Goal: Use online tool/utility: Use online tool/utility

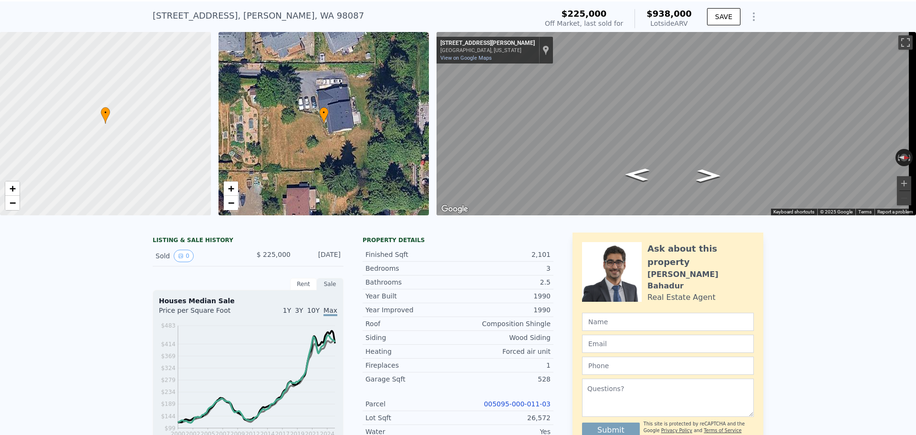
scroll to position [3, 0]
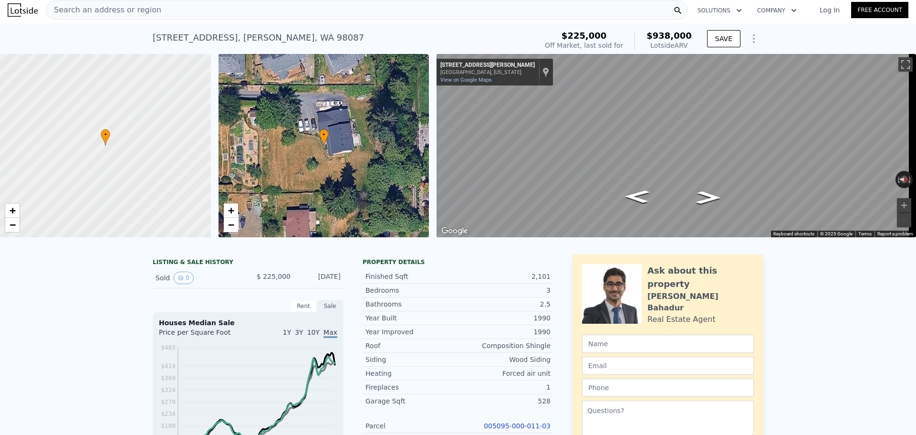
click at [94, 2] on div "Search an address or region" at bounding box center [103, 10] width 115 height 18
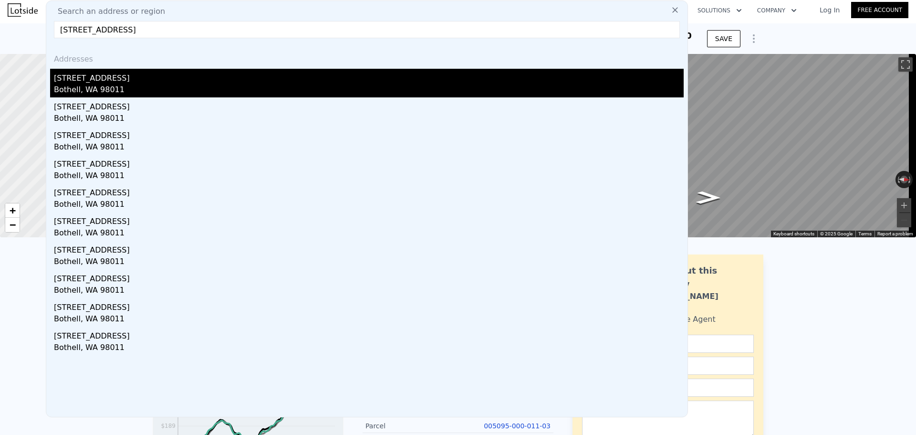
type input "[STREET_ADDRESS]"
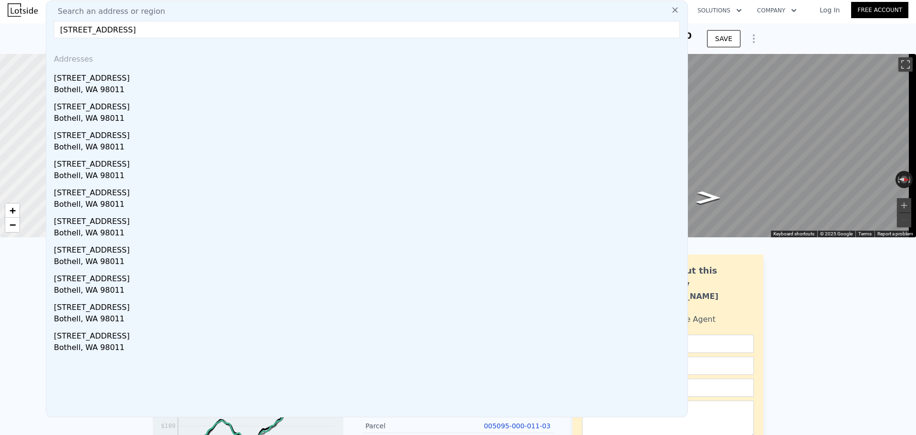
click at [155, 79] on div "[STREET_ADDRESS]" at bounding box center [369, 76] width 630 height 15
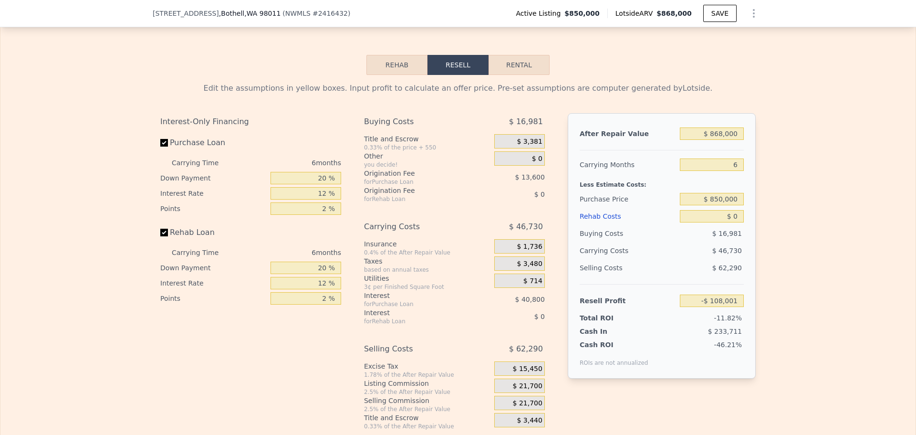
scroll to position [1432, 0]
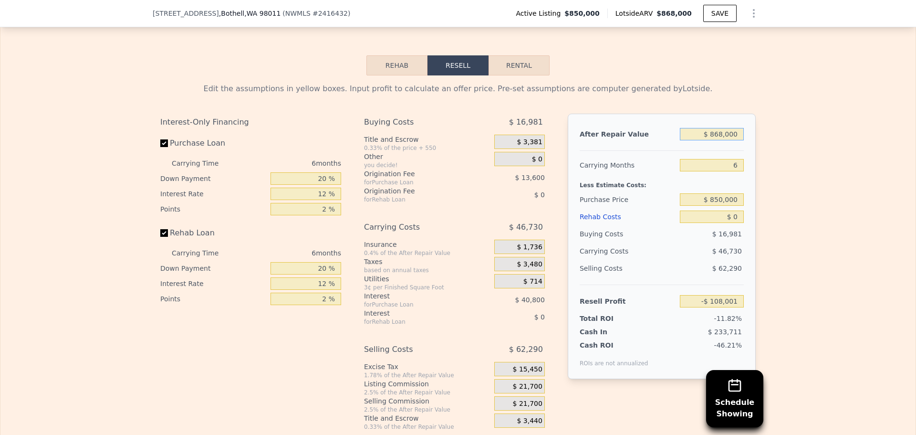
click at [728, 140] on input "$ 868,000" at bounding box center [712, 134] width 64 height 12
click at [729, 140] on input "$ 868,000" at bounding box center [712, 134] width 64 height 12
type input "$ 900,000"
type input "-$ 78,342"
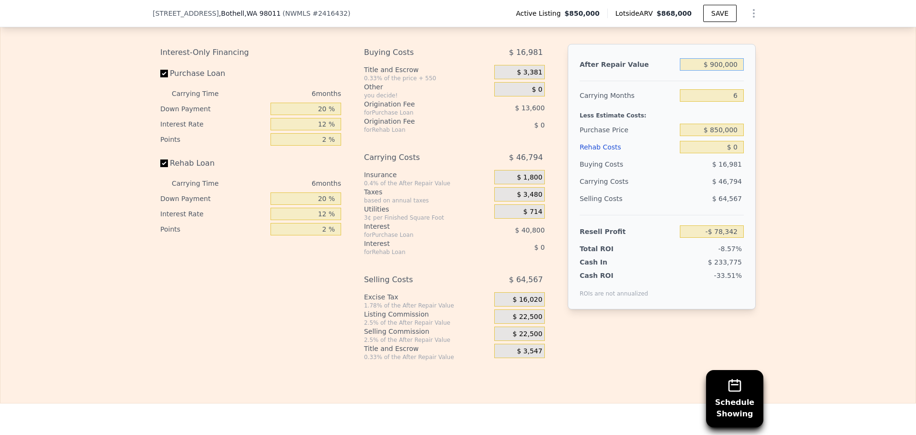
scroll to position [1479, 0]
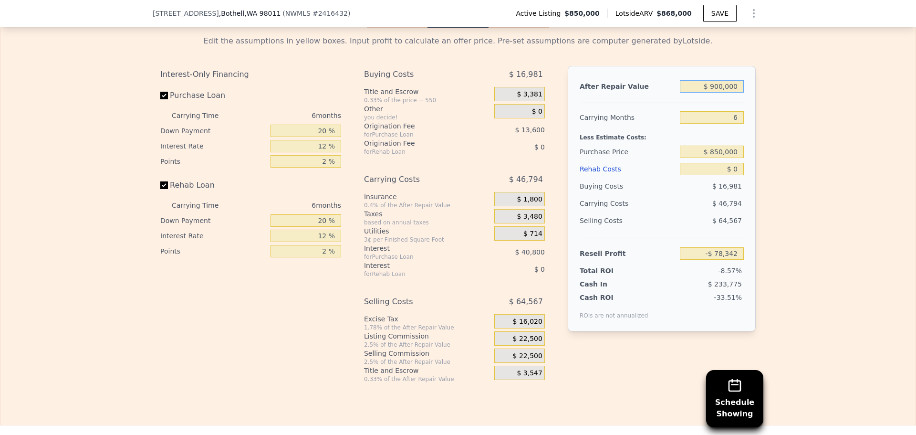
type input "$ 900,000"
drag, startPoint x: 740, startPoint y: 131, endPoint x: 724, endPoint y: 131, distance: 15.7
click at [725, 124] on input "6" at bounding box center [712, 117] width 64 height 12
type input "4"
type input "-$ 62,744"
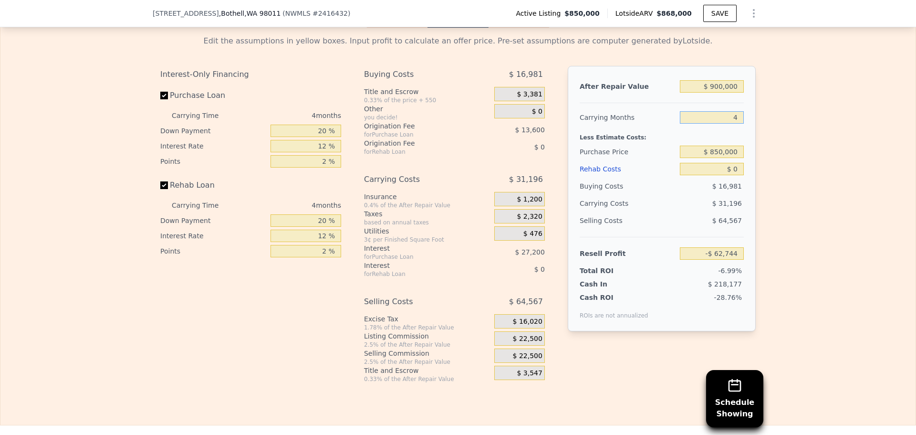
type input "4"
click at [728, 158] on input "$ 850,000" at bounding box center [712, 152] width 64 height 12
type input "$ 750,000"
drag, startPoint x: 772, startPoint y: 149, endPoint x: 779, endPoint y: 157, distance: 10.5
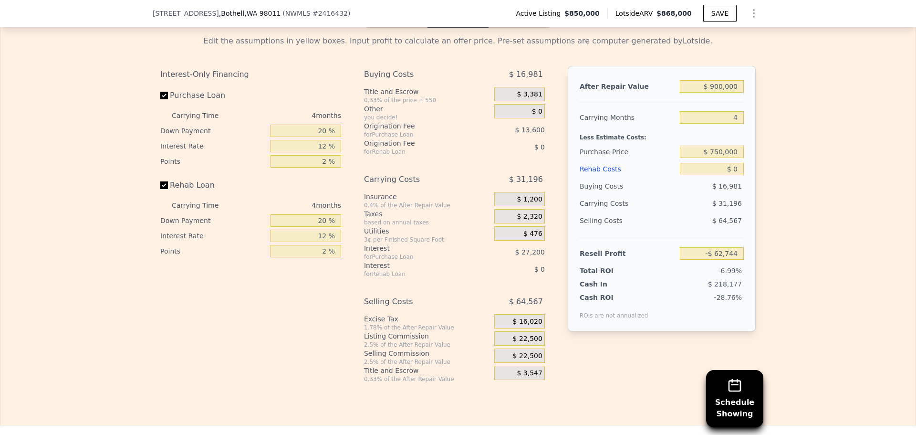
click at [774, 149] on div "Edit the assumptions in yellow boxes. Input profit to calculate an offer price.…" at bounding box center [457, 205] width 915 height 355
type input "$ 42,389"
drag, startPoint x: 714, startPoint y: 165, endPoint x: 722, endPoint y: 163, distance: 7.9
click at [722, 158] on input "$ 750,000" at bounding box center [712, 152] width 64 height 12
type input "$ 700,000"
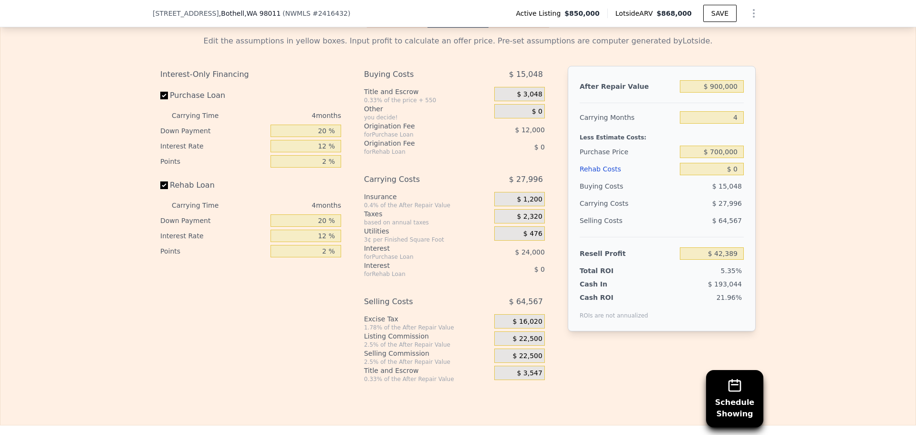
click at [783, 166] on div "Edit the assumptions in yellow boxes. Input profit to calculate an offer price.…" at bounding box center [457, 205] width 915 height 355
type input "$ 94,956"
click at [736, 175] on input "$ 0" at bounding box center [712, 169] width 64 height 12
type input "$ 50,000"
type input "$ 42,556"
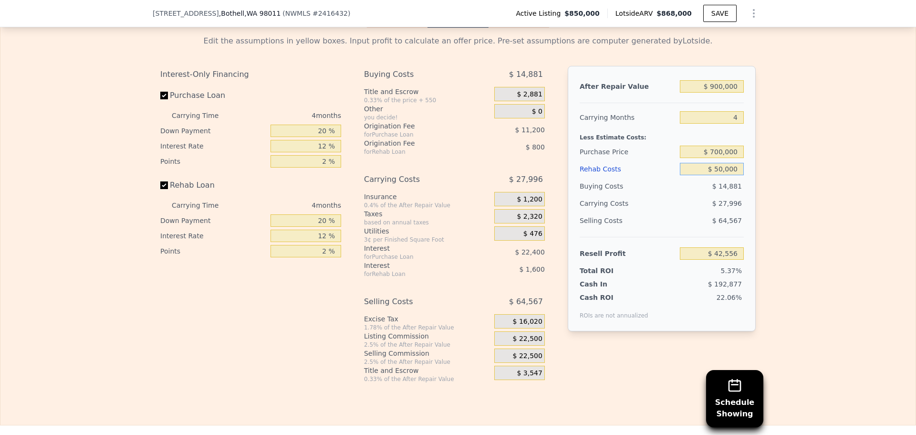
type input "$ 50,000"
click at [811, 175] on div "Edit the assumptions in yellow boxes. Input profit to calculate an offer price.…" at bounding box center [457, 205] width 915 height 355
click at [318, 137] on input "20 %" at bounding box center [306, 131] width 71 height 12
click at [320, 137] on input "20 %" at bounding box center [306, 131] width 71 height 12
type input "10 %"
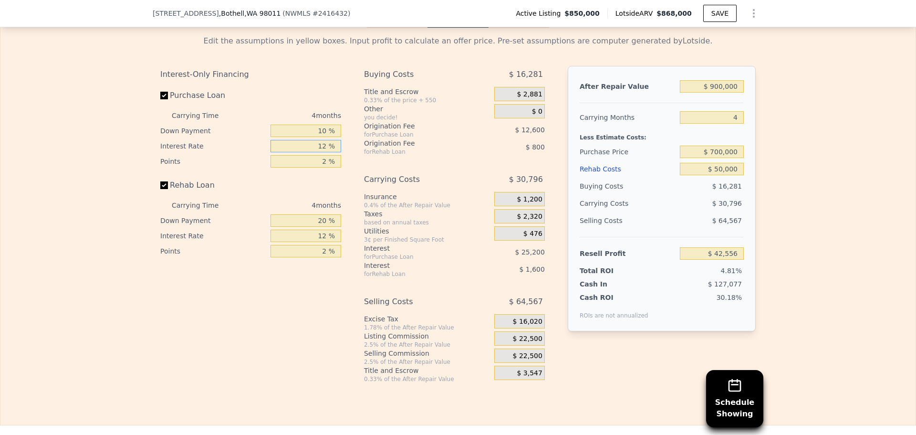
type input "1 %"
type input "$ 61,456"
type input "10 %"
type input "$ 42,556"
type input "10 %"
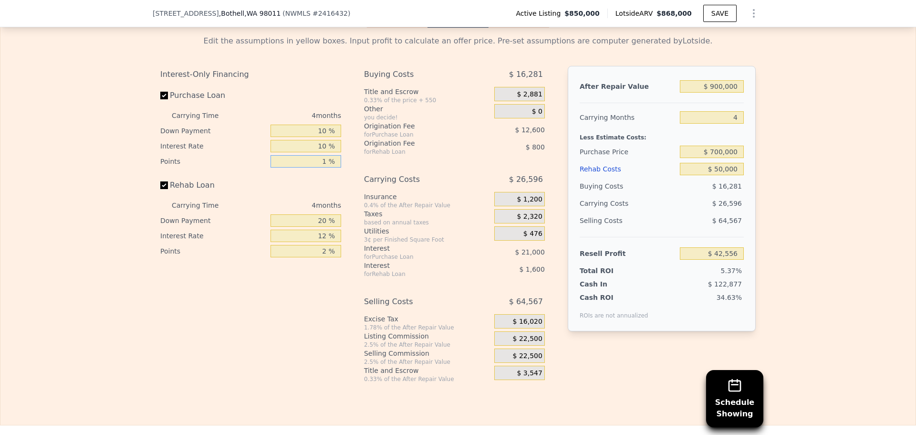
type input "1 %"
type input "$ 48,856"
type input "10 %"
type input "1 %"
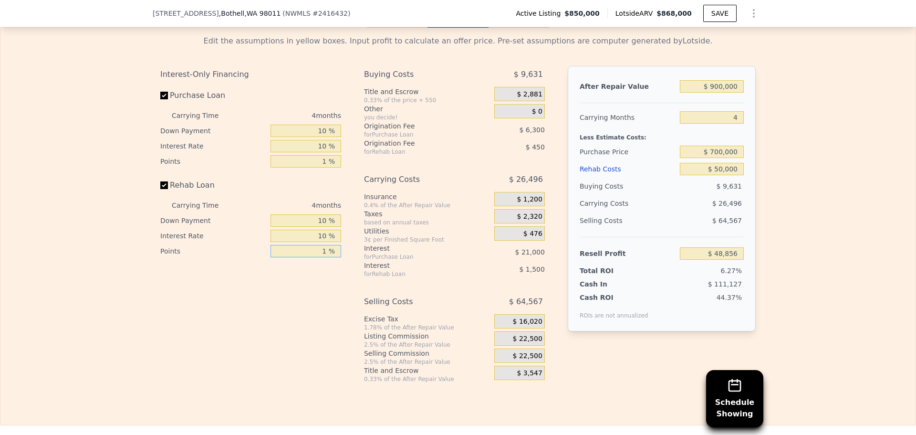
type input "$ 49,306"
type input "1 %"
click at [530, 343] on span "$ 22,500" at bounding box center [528, 339] width 30 height 9
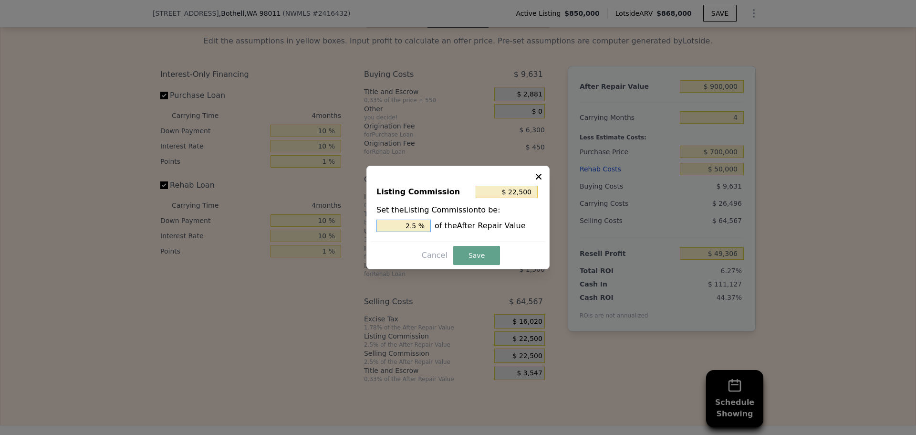
drag, startPoint x: 412, startPoint y: 225, endPoint x: 428, endPoint y: 223, distance: 15.9
click at [428, 223] on input "2.5 %" at bounding box center [404, 226] width 54 height 12
type input "$ 18,000"
type input "2 %"
drag, startPoint x: 473, startPoint y: 255, endPoint x: 478, endPoint y: 251, distance: 6.4
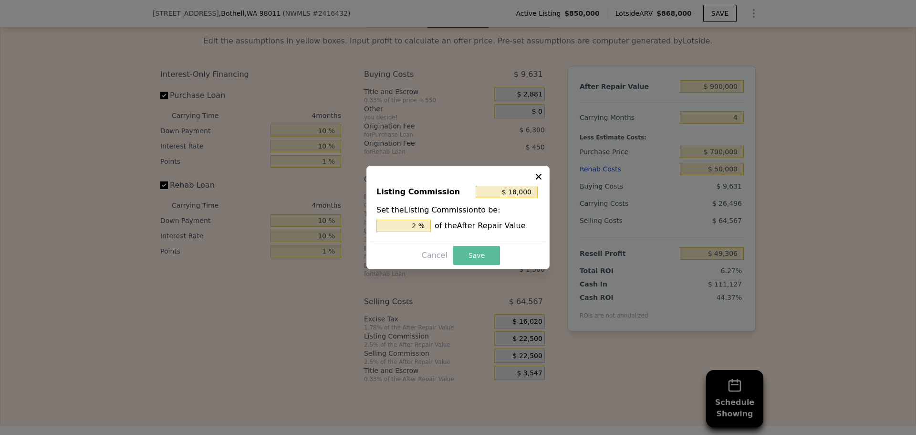
click at [473, 255] on button "Save" at bounding box center [476, 255] width 47 height 19
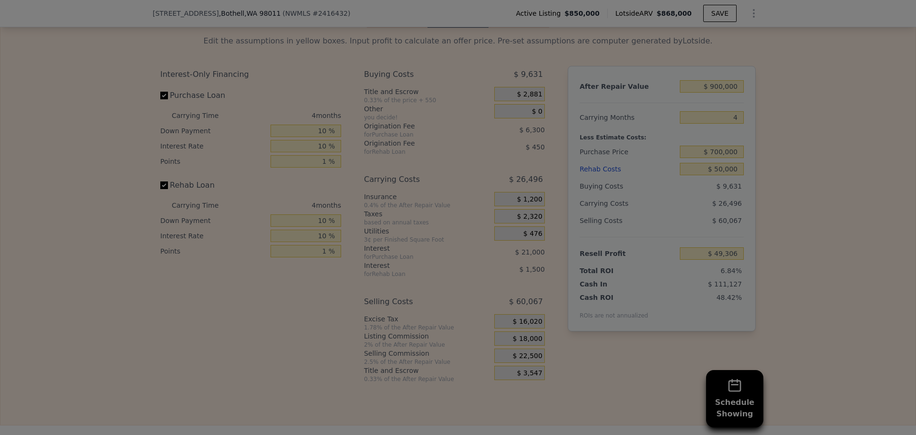
type input "$ 53,806"
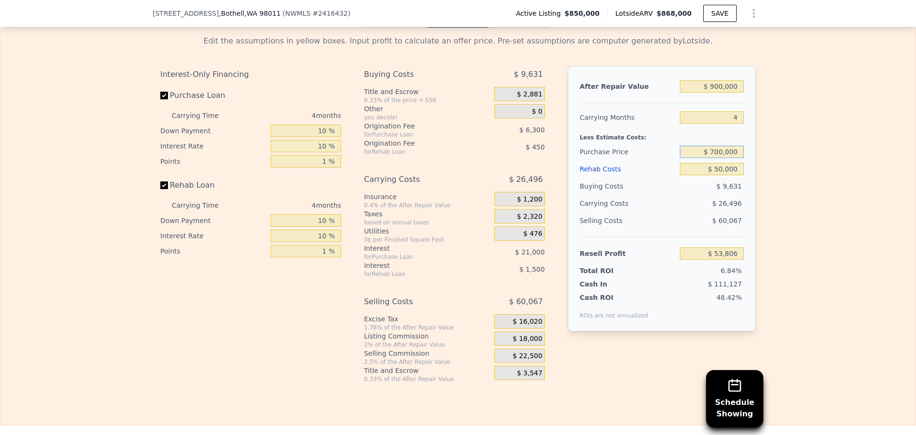
drag, startPoint x: 712, startPoint y: 164, endPoint x: 720, endPoint y: 164, distance: 8.1
click at [720, 158] on input "$ 700,000" at bounding box center [712, 152] width 64 height 12
type input "$ 650,000"
click at [802, 173] on div "Edit the assumptions in yellow boxes. Input profit to calculate an offer price.…" at bounding box center [457, 205] width 915 height 355
type input "$ 105,922"
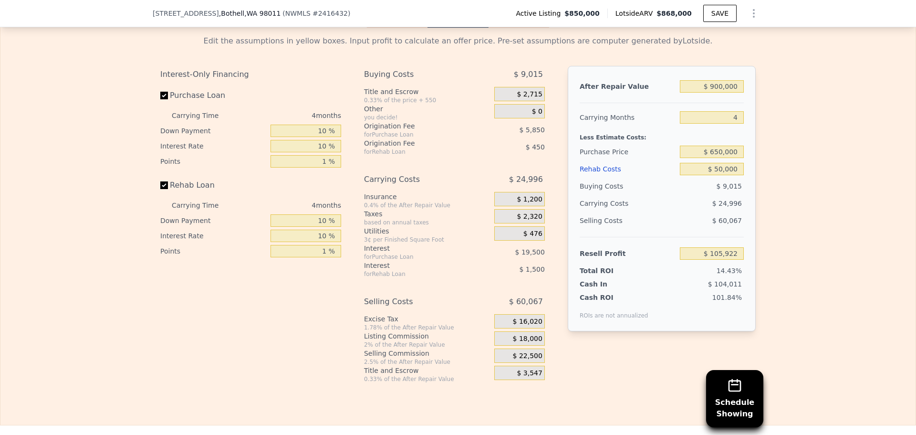
click at [791, 165] on div "Edit the assumptions in yellow boxes. Input profit to calculate an offer price.…" at bounding box center [457, 205] width 915 height 355
click at [717, 158] on input "$ 650,000" at bounding box center [712, 152] width 64 height 12
type input "$ 670,000"
click at [780, 154] on div "Edit the assumptions in yellow boxes. Input profit to calculate an offer price.…" at bounding box center [457, 205] width 915 height 355
type input "$ 85,076"
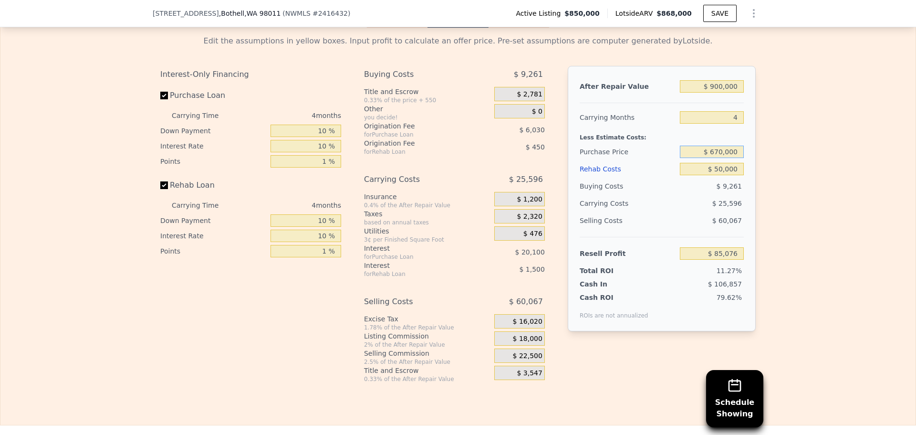
drag, startPoint x: 715, startPoint y: 166, endPoint x: 720, endPoint y: 164, distance: 5.0
click at [720, 158] on input "$ 670,000" at bounding box center [712, 152] width 64 height 12
type input "$ 650,000"
click at [825, 164] on div "Edit the assumptions in yellow boxes. Input profit to calculate an offer price.…" at bounding box center [457, 205] width 915 height 355
type input "$ 105,922"
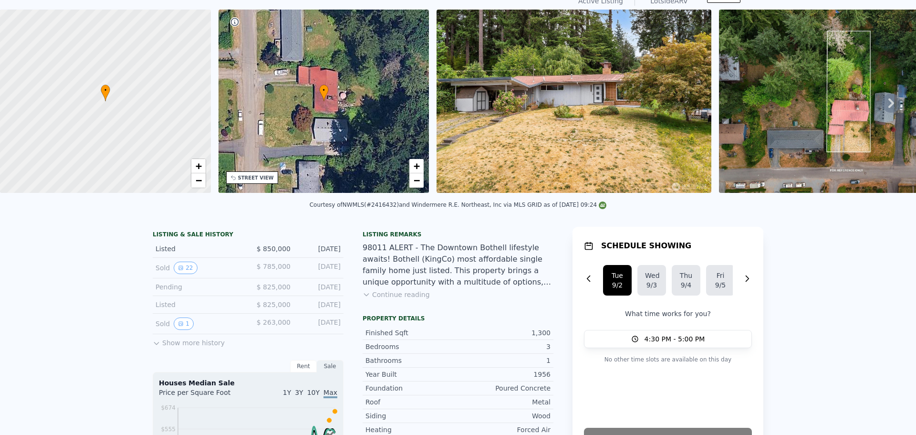
scroll to position [3, 0]
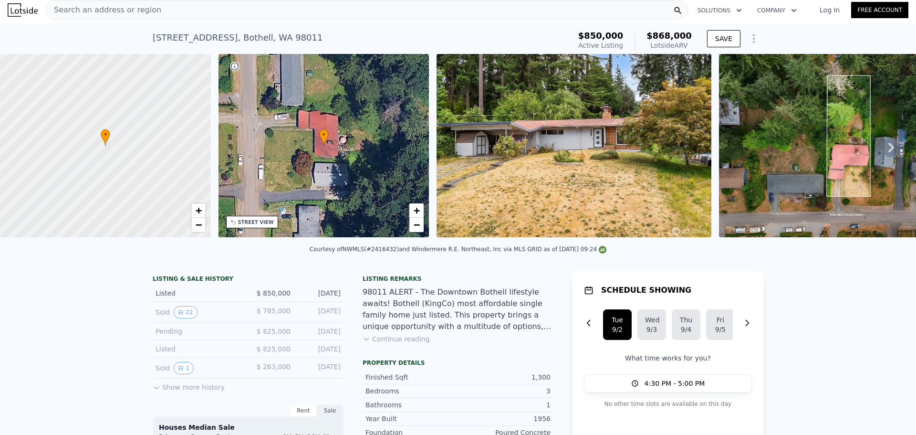
click at [114, 9] on span "Search an address or region" at bounding box center [103, 9] width 115 height 11
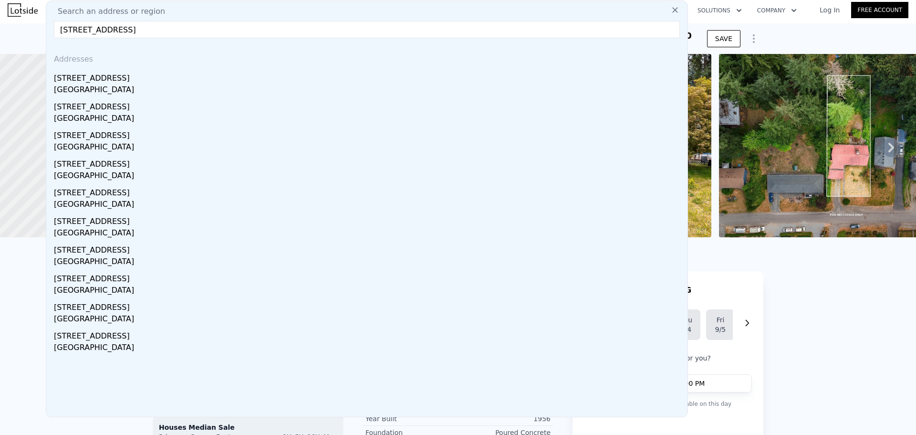
type input "[STREET_ADDRESS]"
click at [80, 94] on div "[GEOGRAPHIC_DATA]" at bounding box center [369, 90] width 630 height 13
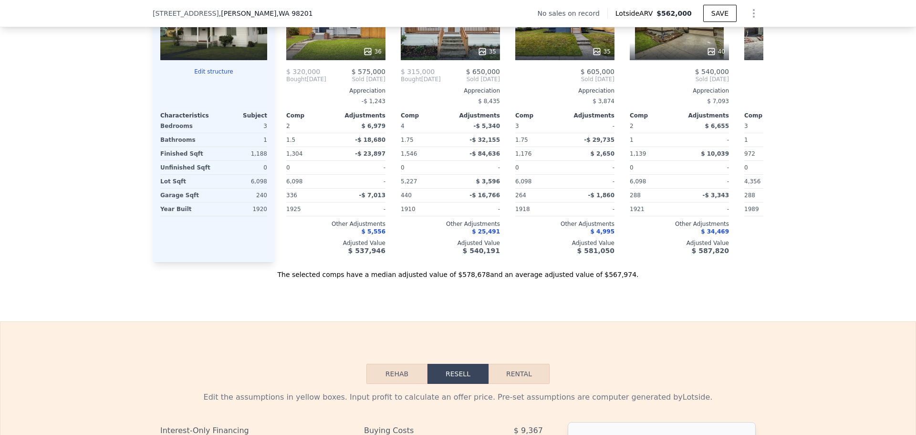
scroll to position [1002, 0]
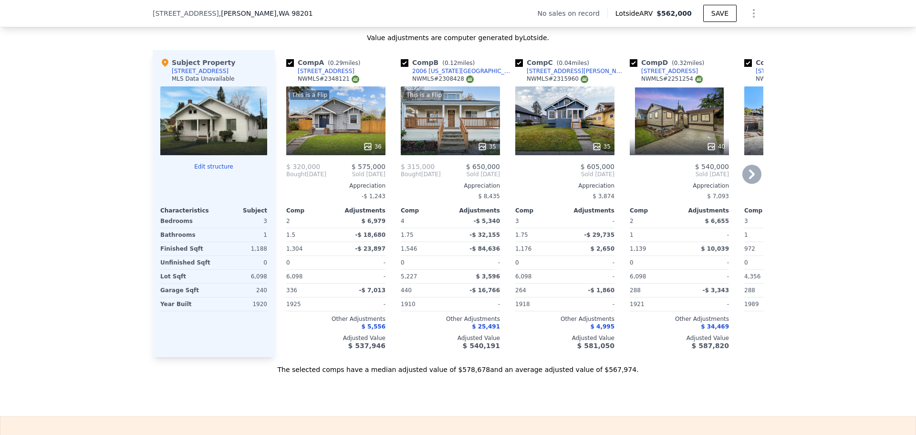
click at [364, 146] on icon at bounding box center [368, 147] width 10 height 10
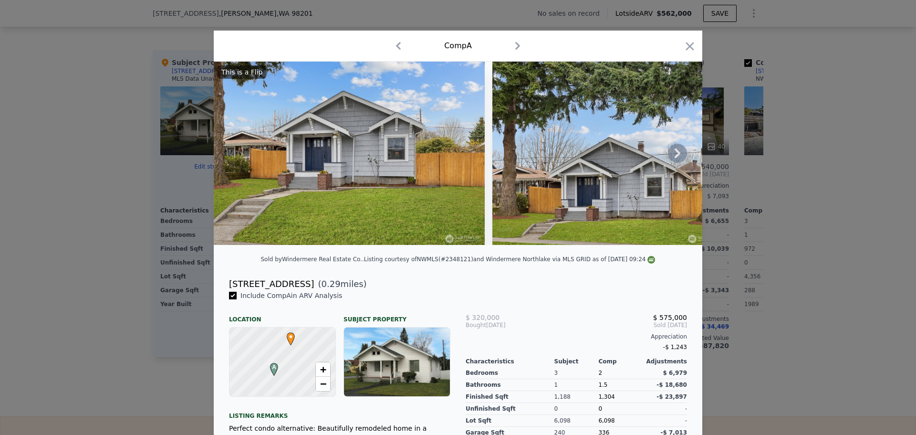
drag, startPoint x: 234, startPoint y: 252, endPoint x: 244, endPoint y: 245, distance: 12.7
click at [251, 246] on div "This is a Flip" at bounding box center [458, 157] width 489 height 191
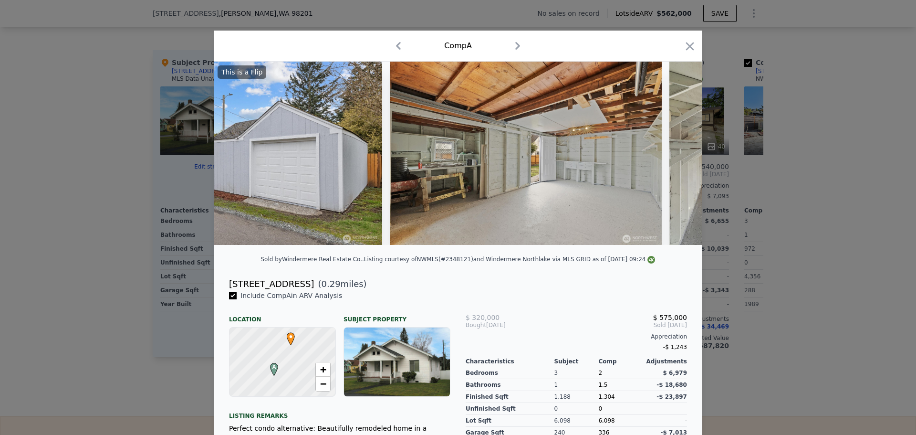
scroll to position [0, 9054]
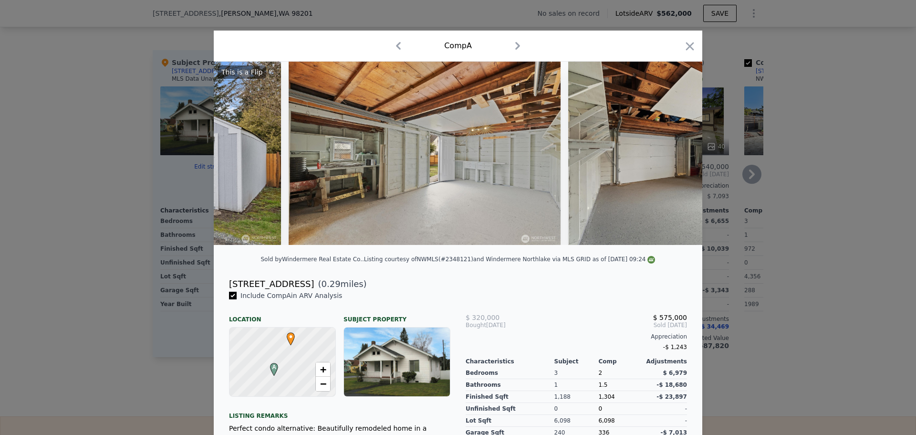
click at [685, 42] on icon "button" at bounding box center [689, 46] width 13 height 13
